Goal: Information Seeking & Learning: Learn about a topic

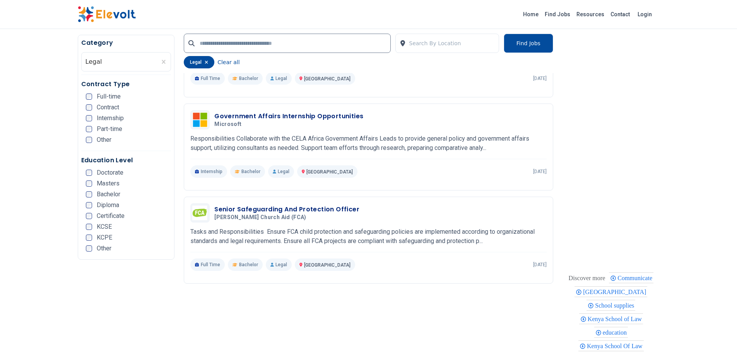
scroll to position [464, 0]
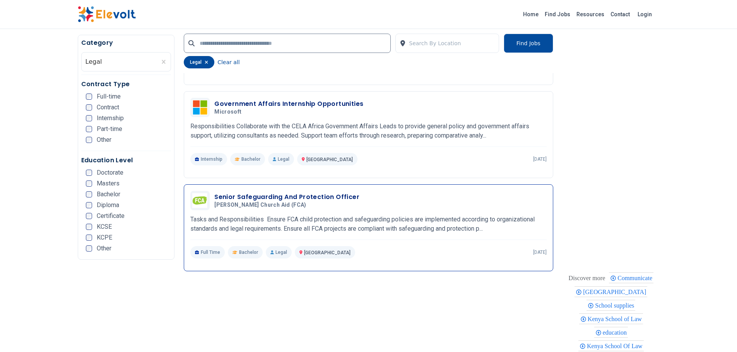
click at [275, 194] on h3 "Senior Safeguarding And Protection Officer" at bounding box center [286, 197] width 145 height 9
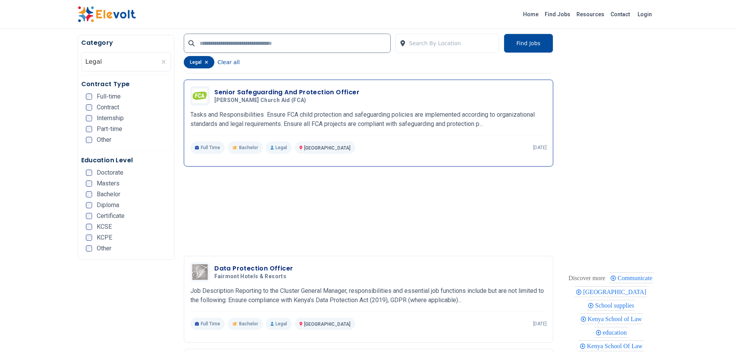
scroll to position [580, 0]
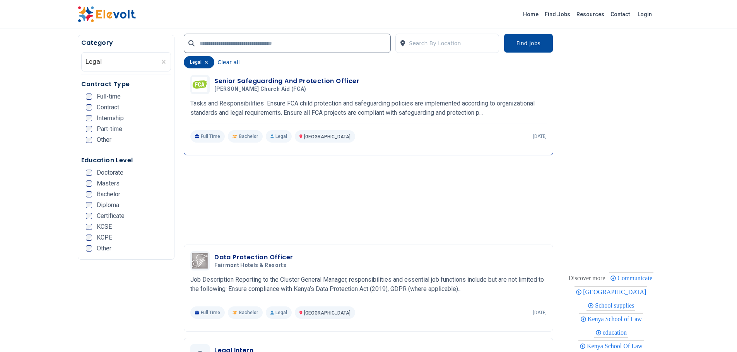
click at [280, 78] on h3 "Senior Safeguarding And Protection Officer" at bounding box center [286, 81] width 145 height 9
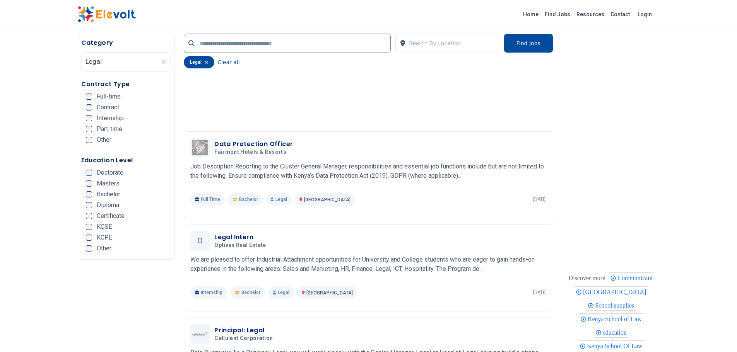
scroll to position [696, 0]
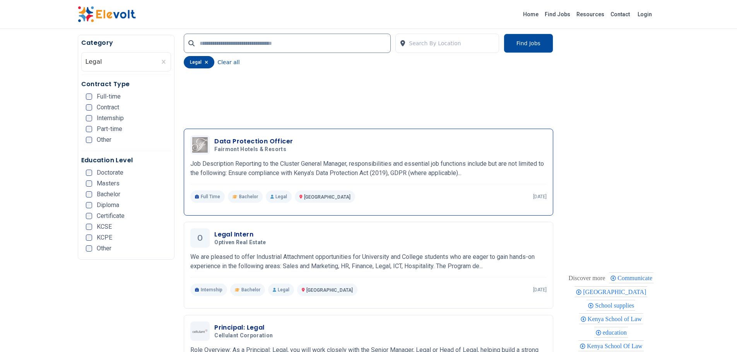
click at [256, 139] on h3 "Data Protection Officer" at bounding box center [253, 141] width 78 height 9
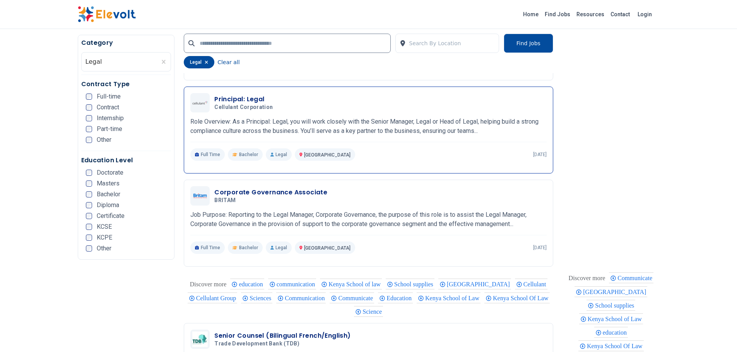
scroll to position [928, 0]
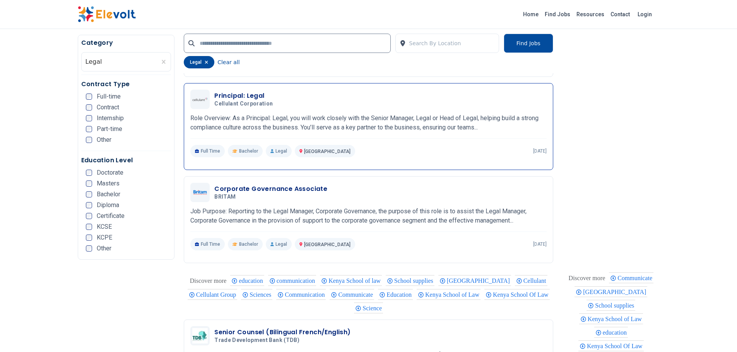
click at [251, 94] on h3 "Principal: Legal" at bounding box center [244, 95] width 61 height 9
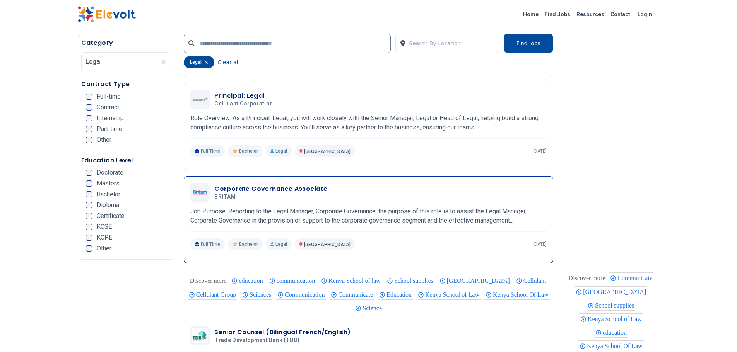
click at [264, 186] on h3 "Corporate Governance Associate" at bounding box center [270, 188] width 113 height 9
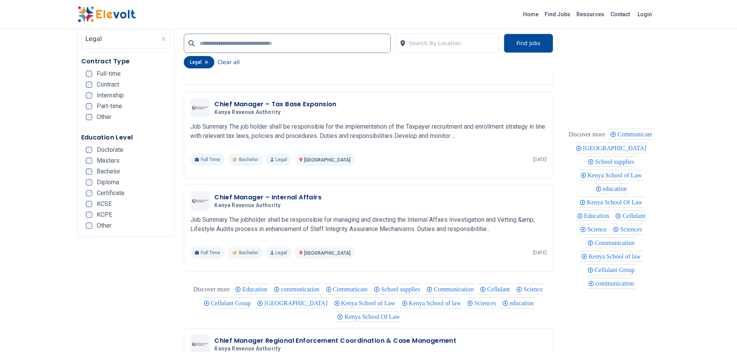
scroll to position [1353, 0]
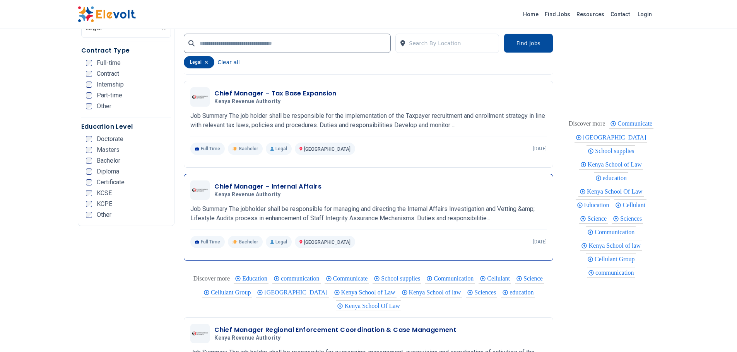
click at [261, 184] on h3 "Chief Manager – Internal Affairs" at bounding box center [267, 186] width 107 height 9
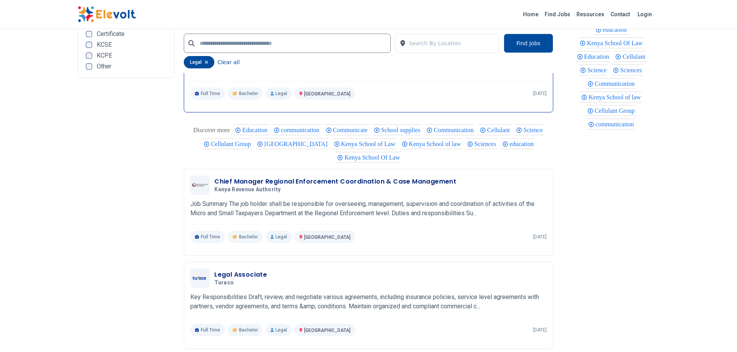
scroll to position [1508, 0]
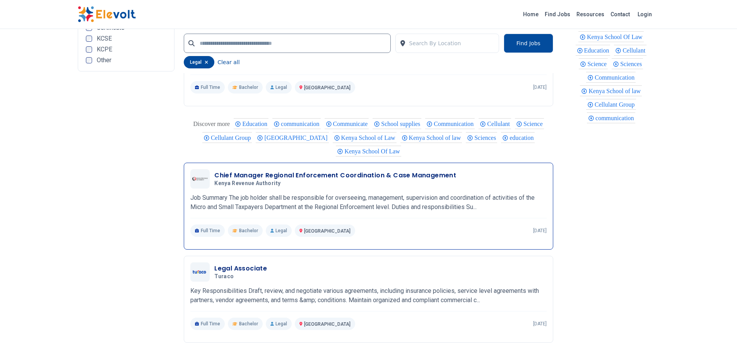
click at [298, 172] on h3 "Chief Manager Regional Enforcement Coordination & Case Management" at bounding box center [335, 175] width 242 height 9
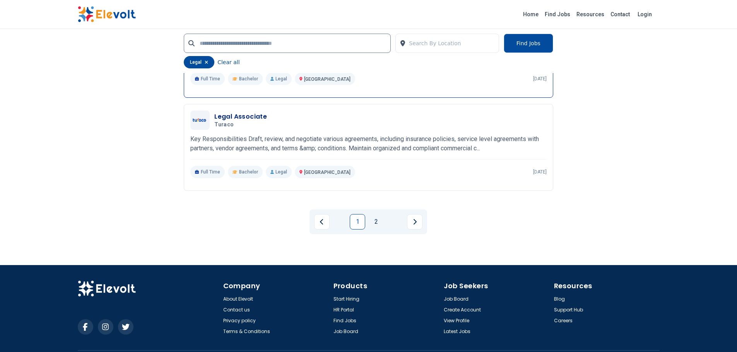
scroll to position [1682, 0]
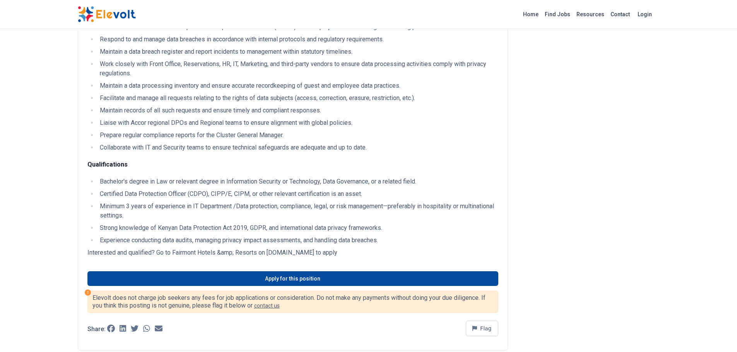
scroll to position [232, 0]
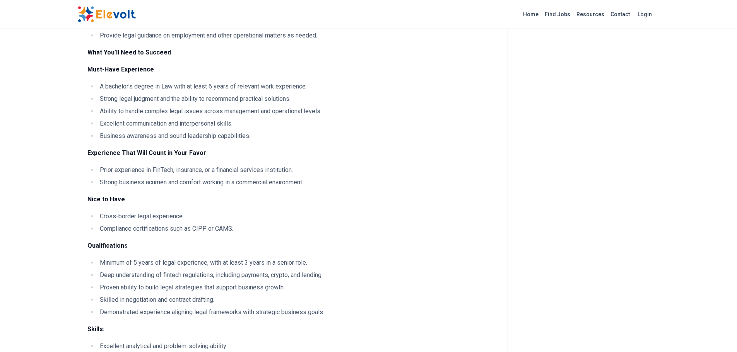
scroll to position [271, 0]
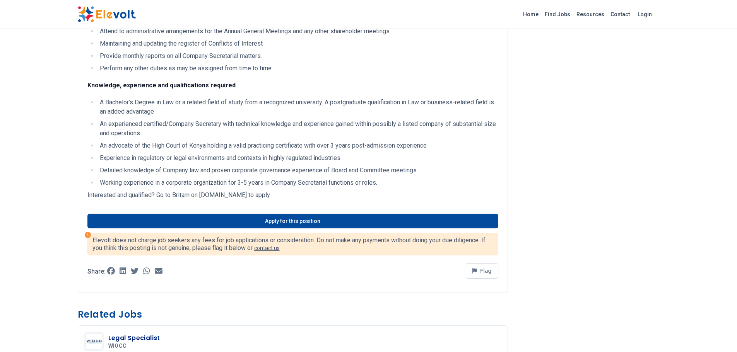
scroll to position [387, 0]
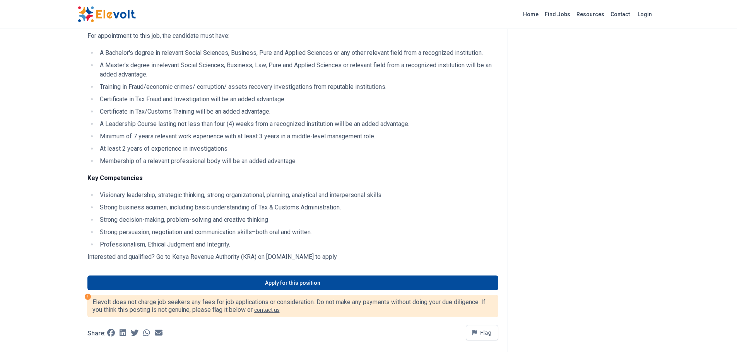
scroll to position [232, 0]
